Goal: Task Accomplishment & Management: Complete application form

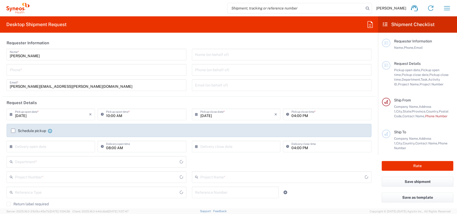
type input "[US_STATE]"
type input "[GEOGRAPHIC_DATA]"
type input "3190"
type input "[PERSON_NAME] Rsrch Grp ([GEOGRAPHIC_DATA]) In"
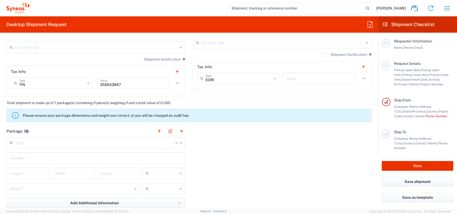
scroll to position [388, 0]
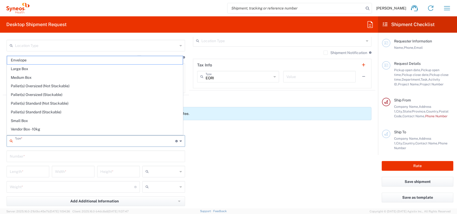
click at [74, 141] on input "text" at bounding box center [95, 140] width 160 height 9
click at [57, 62] on span "Envelope" at bounding box center [95, 60] width 176 height 8
type input "Envelope"
type input "1"
type input "9.5"
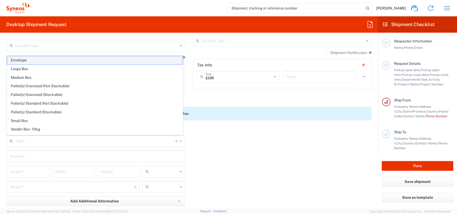
type input "12.5"
type input "0.25"
type input "in"
type input "0.45"
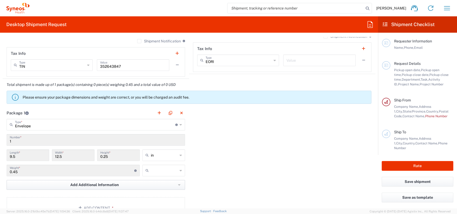
scroll to position [404, 0]
click at [156, 172] on input "text" at bounding box center [164, 170] width 27 height 8
click at [160, 188] on span "lbs" at bounding box center [161, 190] width 41 height 8
type input "lbs"
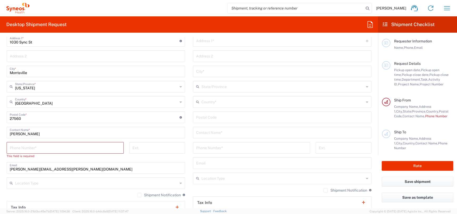
scroll to position [259, 0]
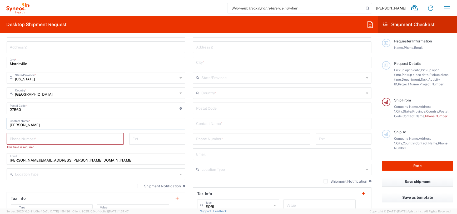
drag, startPoint x: 48, startPoint y: 126, endPoint x: 1, endPoint y: 123, distance: 47.2
click at [1, 123] on form "Requester Information James Smith Name * Phone * james.smith@illingworthresearc…" at bounding box center [189, 122] width 378 height 171
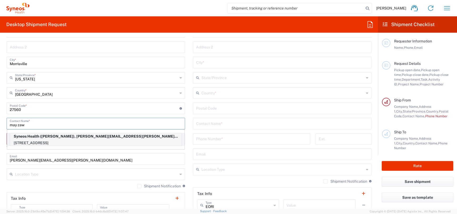
type input "may zaw"
click at [36, 136] on p "Syneos Health (May Zaw), james.smith@illingworthresearch.com" at bounding box center [96, 136] width 172 height 7
type input "5006 Opeongo Road"
type input "Ottawa"
type input "Canada"
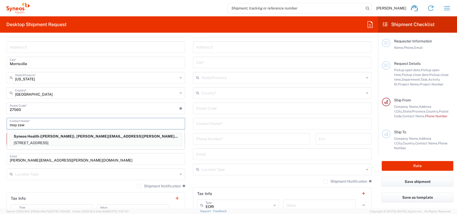
type input "K0A 3M0"
type input "May Zaw"
type input "6133714657"
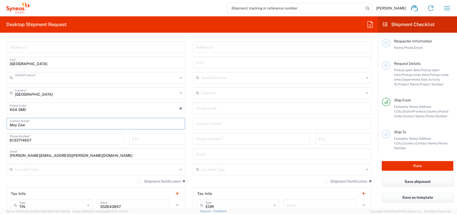
type input "Ontario"
click at [231, 126] on input "text" at bounding box center [282, 122] width 172 height 9
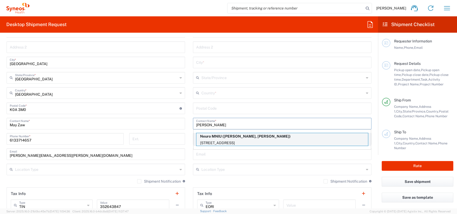
type input "sabrina"
click at [249, 136] on p "Neuro MNIU (Sabrina Yusuf, Mohini Patel)" at bounding box center [282, 136] width 172 height 7
type input "Neuro MNIU"
type input "3801 University Street"
type input "Montreal"
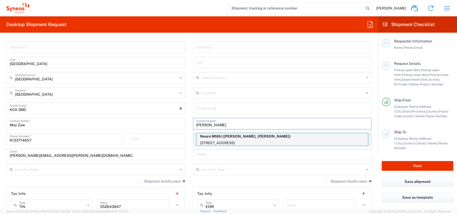
type input "Canada"
type input "H3A 2B4"
type input "Sabrina Yusuf, Mohini Patel"
type input "514 396 1949"
type input "Quebec"
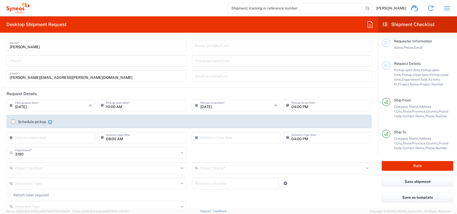
scroll to position [0, 0]
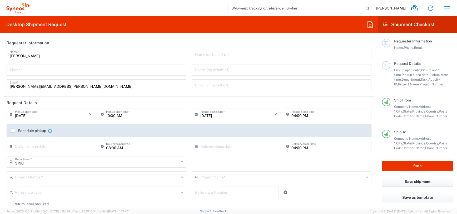
click at [44, 74] on div "Phone *" at bounding box center [97, 70] width 180 height 12
type input "3035422228"
type input "Suite 111"
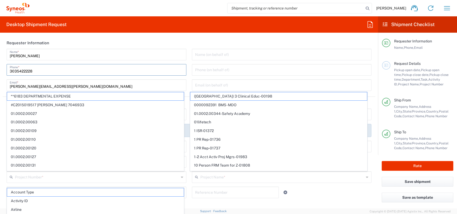
type input "laura.onyegbula@illingworthresearch.com"
click at [176, 41] on header "Requester Information" at bounding box center [189, 43] width 373 height 12
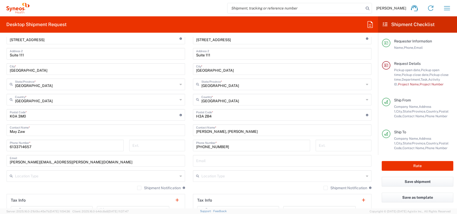
scroll to position [324, 0]
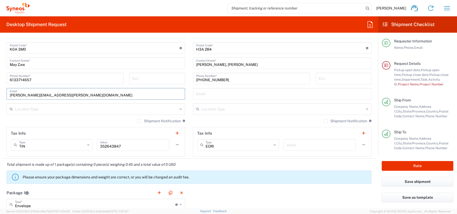
drag, startPoint x: 30, startPoint y: 94, endPoint x: -11, endPoint y: 94, distance: 40.5
click at [0, 94] on html "James Smith Home Shipment estimator Shipment tracking Desktop shipment request …" at bounding box center [228, 107] width 457 height 214
click at [49, 96] on input "may.zaw@illingworthresearch.com" at bounding box center [96, 93] width 172 height 9
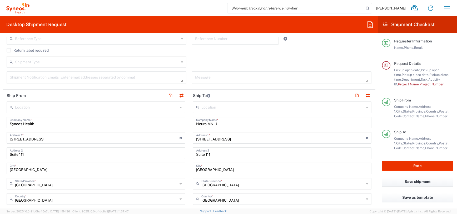
scroll to position [0, 0]
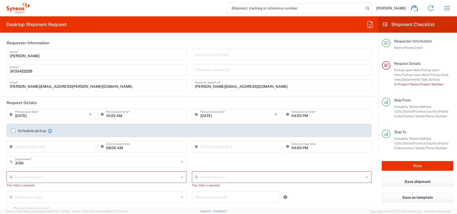
type input "may.zaw@illingworthresearch.com"
click at [215, 84] on input "laura.onyegbula@illingworthresearch.com" at bounding box center [281, 84] width 173 height 9
paste input "may.zaw"
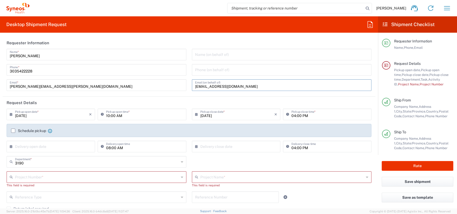
type input "may.zaw@illingworthresearch.com"
click at [204, 56] on input "text" at bounding box center [281, 53] width 173 height 9
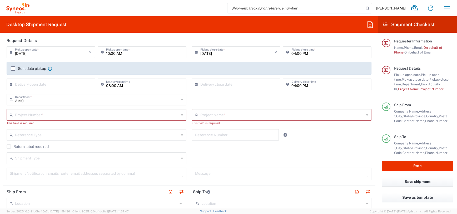
scroll to position [277, 0]
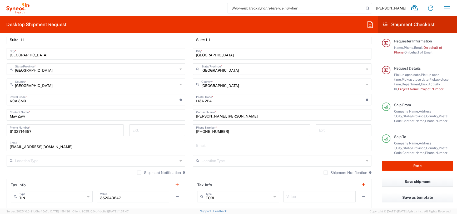
type input "May Zaw"
click at [24, 132] on input "6133714657" at bounding box center [65, 129] width 111 height 9
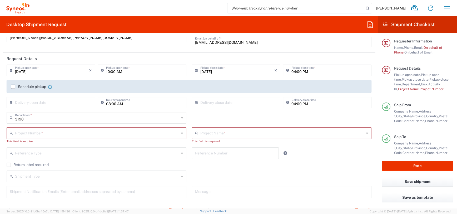
scroll to position [0, 0]
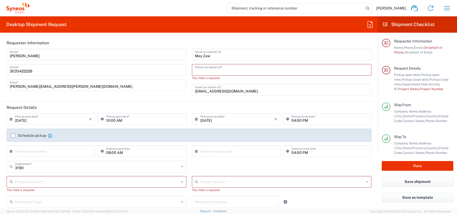
click at [210, 73] on input "tel" at bounding box center [281, 69] width 173 height 9
paste input "6133714657"
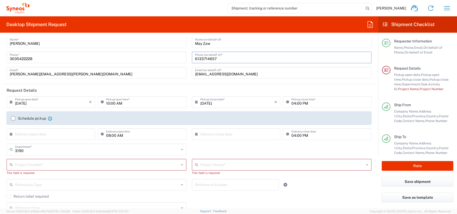
scroll to position [13, 0]
type input "6133714657"
click at [51, 164] on input "text" at bounding box center [97, 163] width 164 height 9
type input "7063334"
click at [30, 137] on span "7063334" at bounding box center [95, 136] width 177 height 8
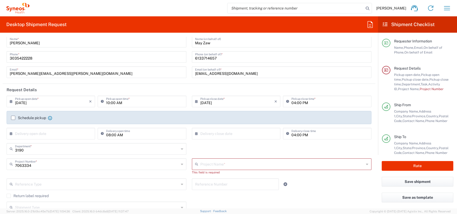
type input "Mineralys 7063334"
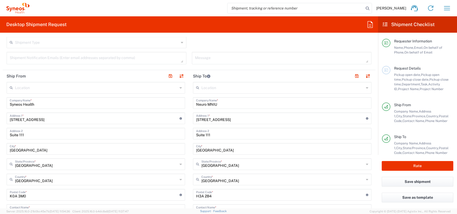
scroll to position [181, 0]
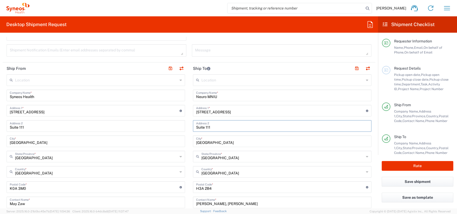
drag, startPoint x: 214, startPoint y: 126, endPoint x: 183, endPoint y: 126, distance: 31.6
click at [183, 126] on div "Ship From Location Addison Whitney LLC-Morrisvile NC US Barcelona-Syneos Health…" at bounding box center [189, 179] width 373 height 235
drag, startPoint x: 27, startPoint y: 126, endPoint x: 3, endPoint y: 126, distance: 24.2
click at [3, 126] on main "Location Addison Whitney LLC-Morrisvile NC US Barcelona-Syneos Health BioSector…" at bounding box center [96, 184] width 186 height 221
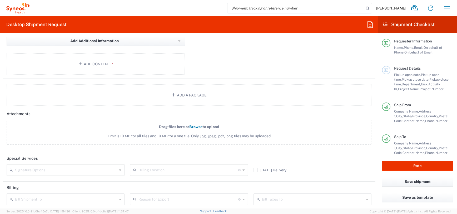
scroll to position [544, 0]
click at [428, 164] on button "Rate" at bounding box center [418, 166] width 72 height 10
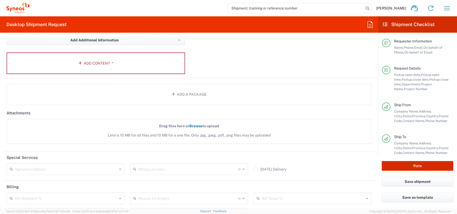
type input "7063334"
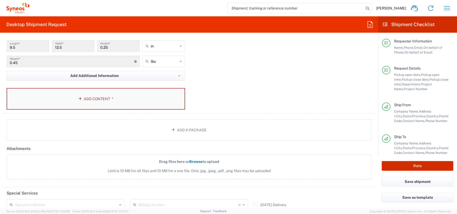
scroll to position [508, 0]
click at [104, 94] on button "Add Content *" at bounding box center [96, 99] width 178 height 22
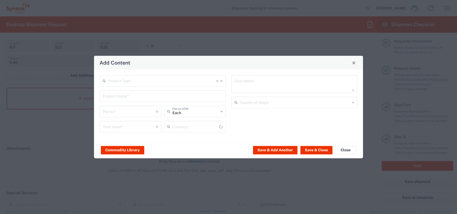
type input "US Dollar"
click at [155, 80] on input "text" at bounding box center [162, 80] width 108 height 9
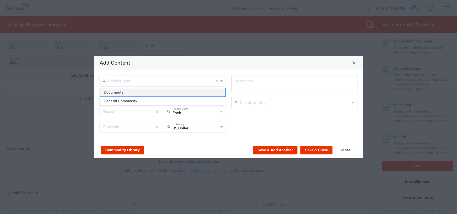
click at [159, 91] on span "Documents" at bounding box center [162, 92] width 125 height 8
type input "Documents"
type input "1"
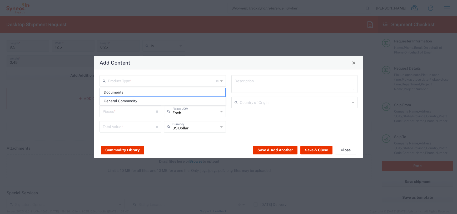
type textarea "Documents"
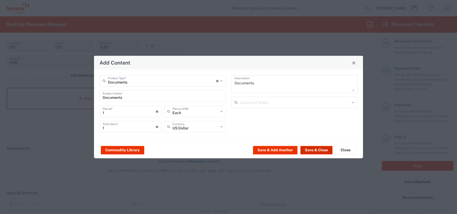
click at [319, 149] on button "Save & Close" at bounding box center [316, 150] width 32 height 8
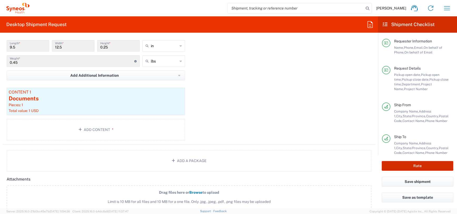
click at [420, 168] on button "Rate" at bounding box center [418, 166] width 72 height 10
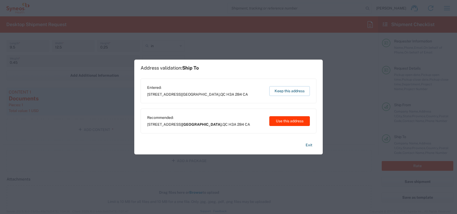
click at [287, 122] on button "Use this address" at bounding box center [289, 121] width 41 height 10
type input "Montréal"
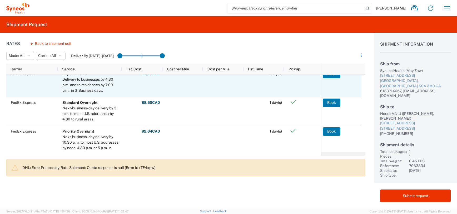
scroll to position [36, 0]
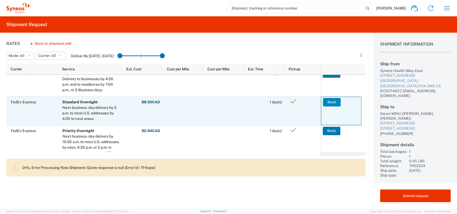
click at [335, 99] on button "Book" at bounding box center [332, 102] width 18 height 8
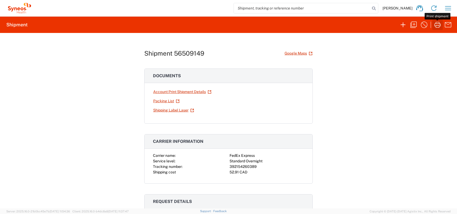
click at [437, 24] on icon "button" at bounding box center [437, 25] width 8 height 8
